Goal: Task Accomplishment & Management: Use online tool/utility

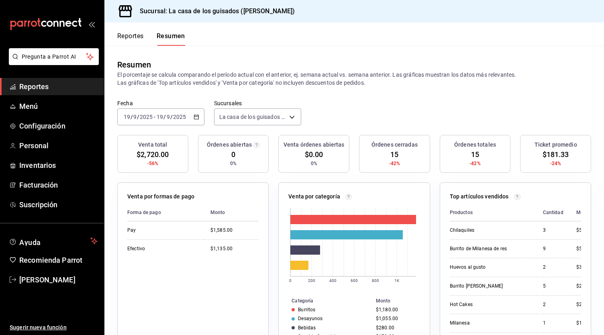
click at [133, 33] on button "Reportes" at bounding box center [130, 39] width 26 height 14
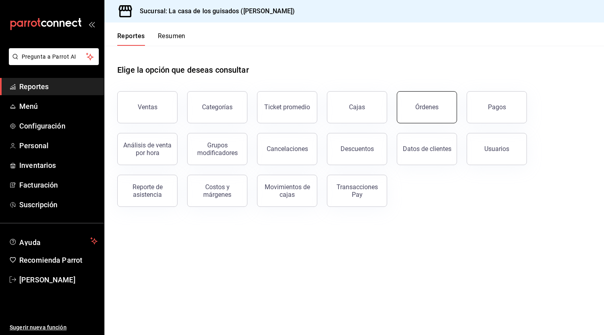
click at [419, 110] on button "Órdenes" at bounding box center [427, 107] width 60 height 32
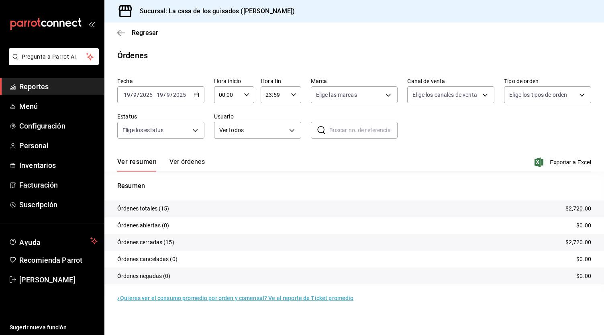
click at [190, 166] on button "Ver órdenes" at bounding box center [186, 165] width 35 height 14
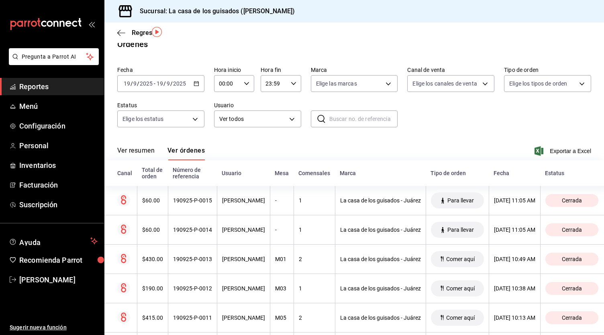
scroll to position [27, 0]
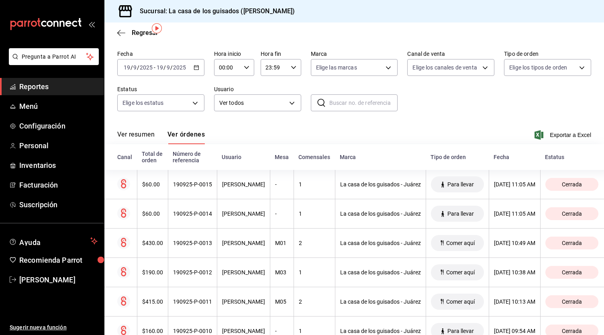
click at [37, 89] on span "Reportes" at bounding box center [58, 86] width 78 height 11
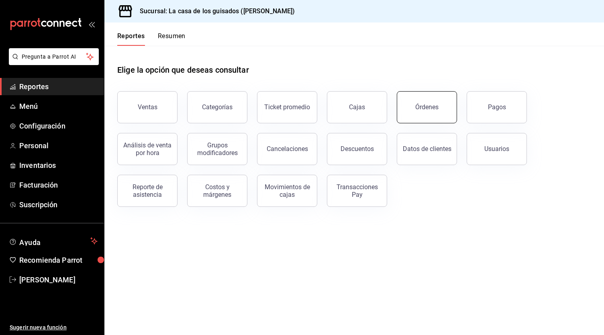
click at [439, 98] on button "Órdenes" at bounding box center [427, 107] width 60 height 32
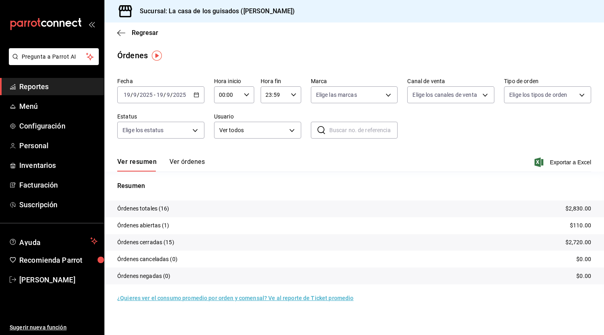
click at [188, 159] on button "Ver órdenes" at bounding box center [186, 165] width 35 height 14
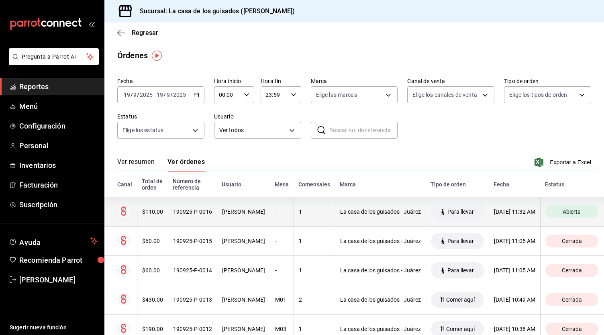
click at [229, 210] on div "[PERSON_NAME]" at bounding box center [243, 211] width 43 height 6
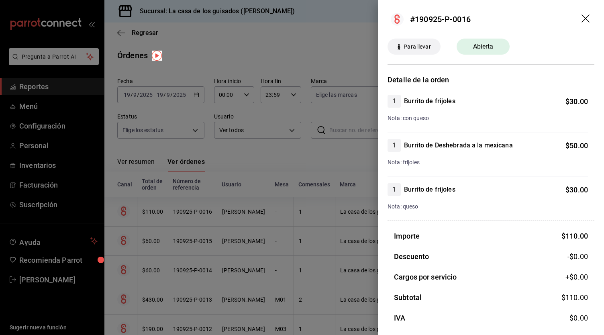
click at [275, 167] on div at bounding box center [302, 167] width 604 height 335
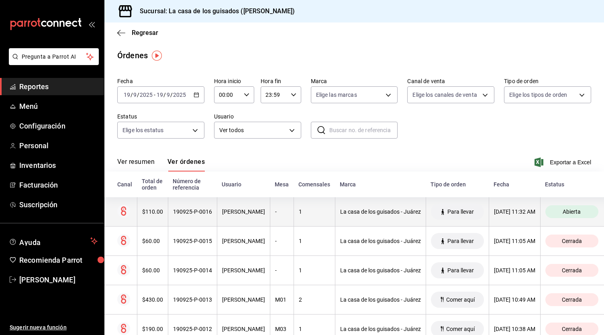
click at [252, 216] on th "[PERSON_NAME]" at bounding box center [243, 211] width 53 height 29
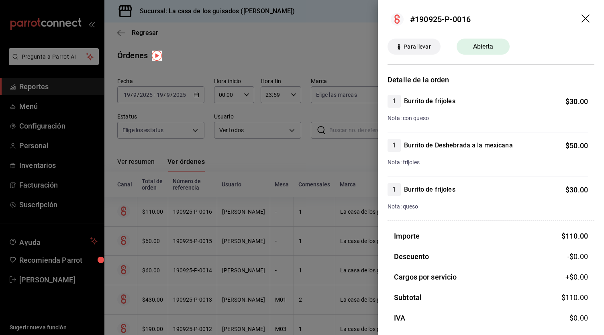
click at [252, 216] on div at bounding box center [302, 167] width 604 height 335
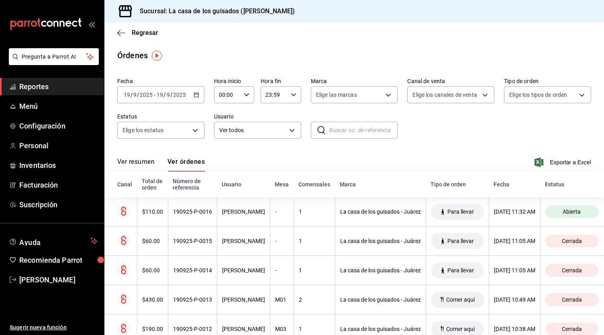
click at [116, 32] on div "Regresar" at bounding box center [353, 32] width 499 height 20
click at [120, 35] on icon "button" at bounding box center [121, 32] width 8 height 7
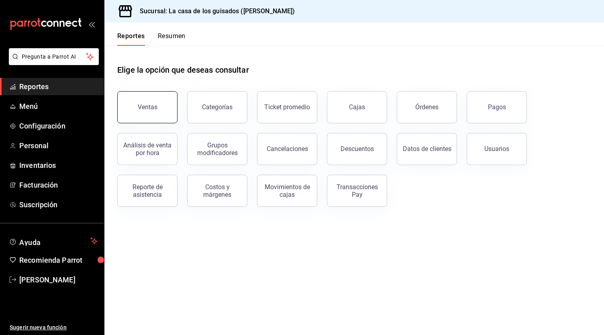
click at [157, 112] on button "Ventas" at bounding box center [147, 107] width 60 height 32
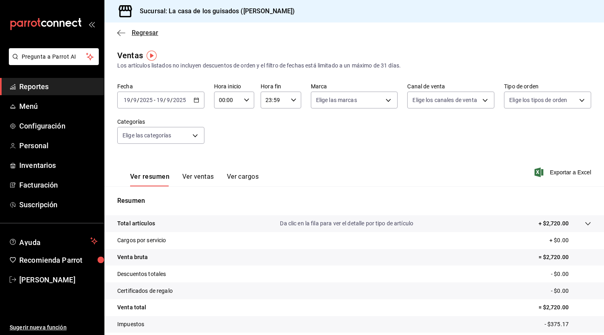
click at [126, 34] on span "Regresar" at bounding box center [137, 33] width 41 height 8
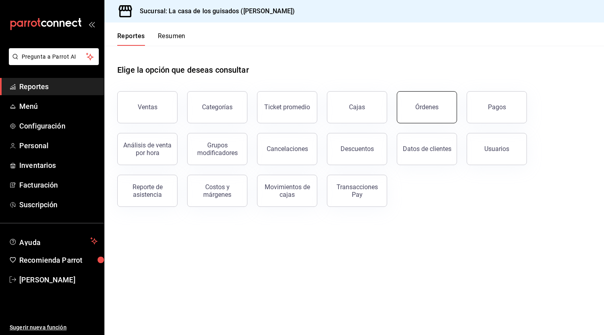
click at [425, 98] on button "Órdenes" at bounding box center [427, 107] width 60 height 32
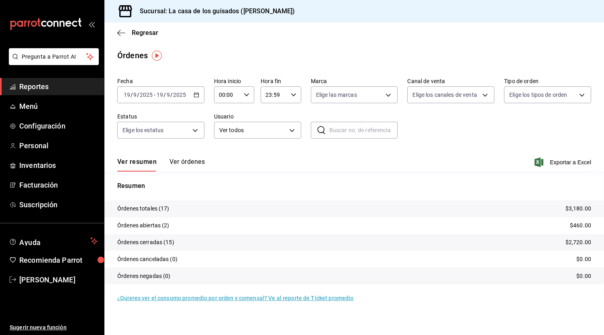
click at [186, 158] on button "Ver órdenes" at bounding box center [186, 165] width 35 height 14
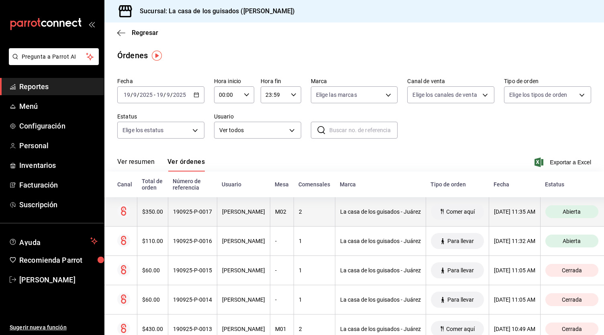
click at [309, 208] on th "2" at bounding box center [313, 211] width 41 height 29
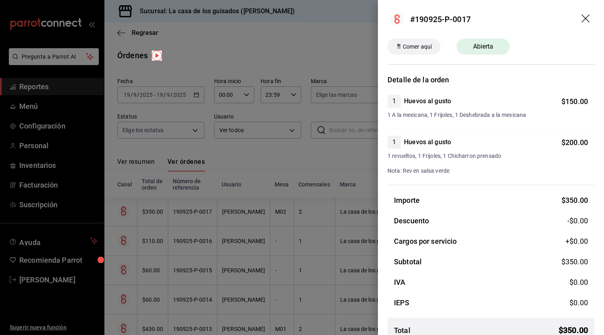
click at [309, 175] on div at bounding box center [302, 167] width 604 height 335
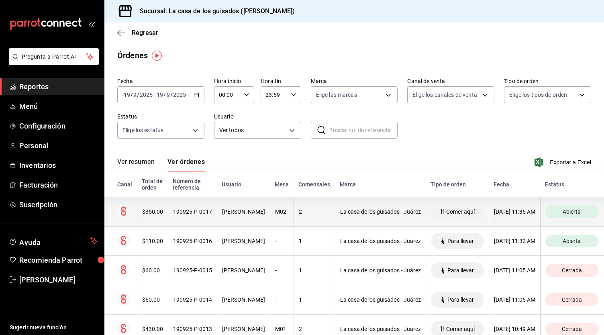
click at [247, 212] on div "[PERSON_NAME]" at bounding box center [243, 211] width 43 height 6
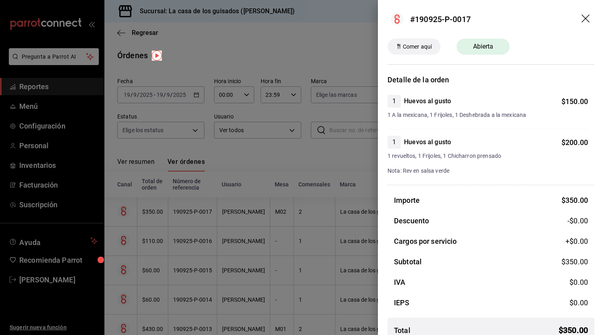
click at [314, 169] on div at bounding box center [302, 167] width 604 height 335
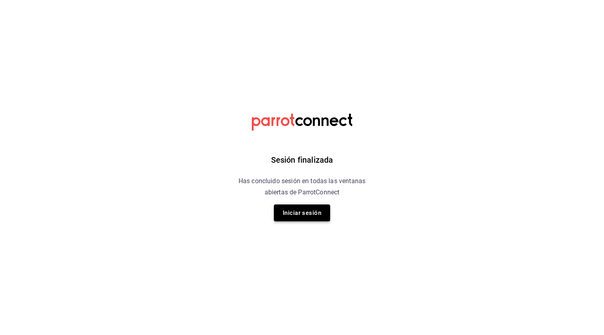
click at [310, 216] on button "Iniciar sesión" at bounding box center [302, 212] width 56 height 17
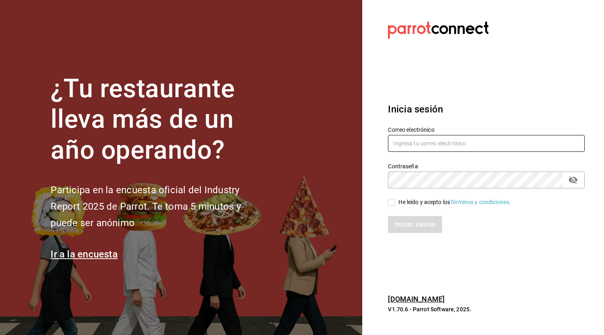
click at [460, 146] on input "text" at bounding box center [486, 143] width 197 height 17
type input "[EMAIL_ADDRESS][DOMAIN_NAME]"
click at [394, 201] on input "He leído y acepto los Términos y condiciones." at bounding box center [391, 202] width 7 height 7
checkbox input "true"
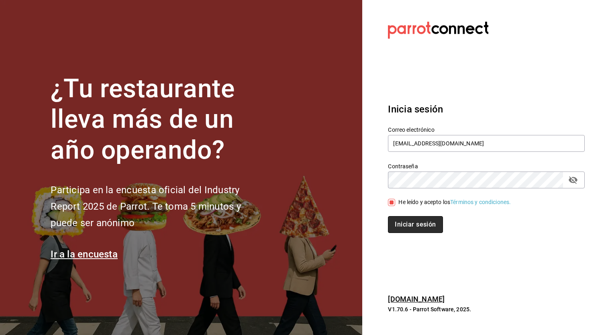
click at [415, 227] on button "Iniciar sesión" at bounding box center [415, 224] width 55 height 17
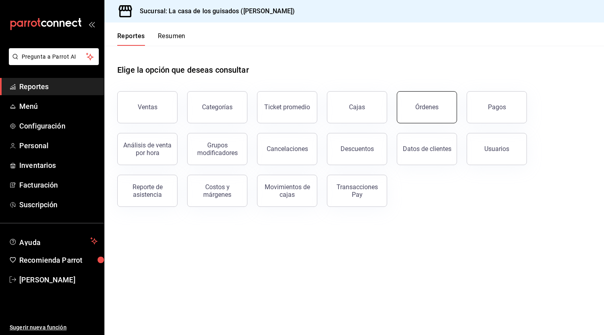
click at [419, 110] on div "Órdenes" at bounding box center [426, 107] width 23 height 8
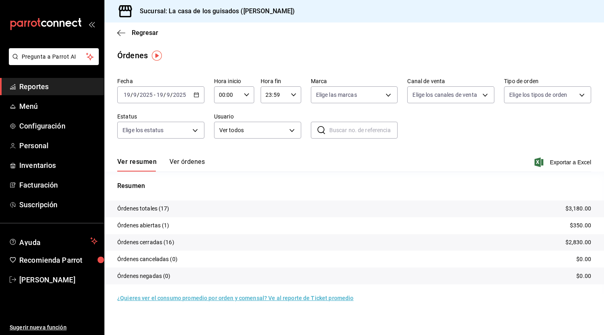
click at [194, 165] on button "Ver órdenes" at bounding box center [186, 165] width 35 height 14
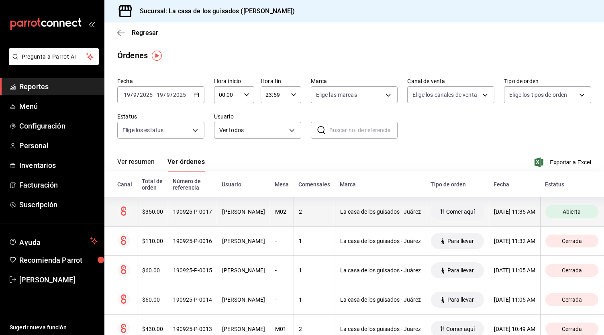
click at [283, 214] on div "M02" at bounding box center [282, 211] width 14 height 6
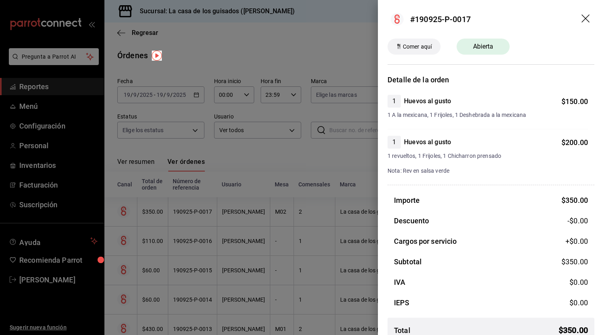
click at [268, 168] on div at bounding box center [302, 167] width 604 height 335
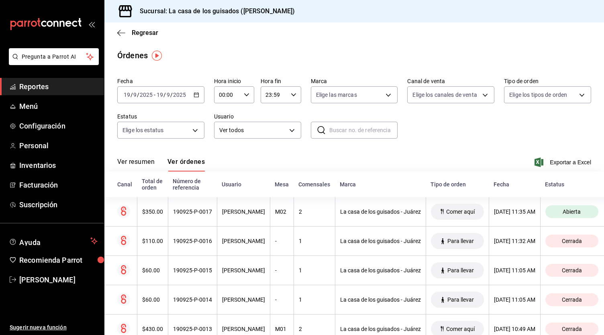
click at [145, 162] on button "Ver resumen" at bounding box center [135, 165] width 37 height 14
